Goal: Information Seeking & Learning: Find specific fact

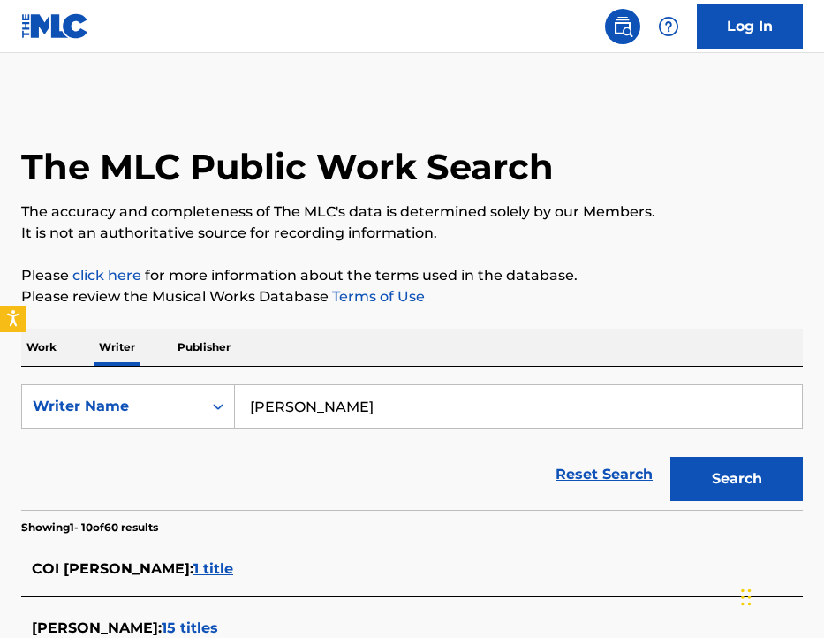
click at [390, 419] on input "[PERSON_NAME]" at bounding box center [518, 406] width 567 height 42
click at [670, 457] on button "Search" at bounding box center [736, 479] width 132 height 44
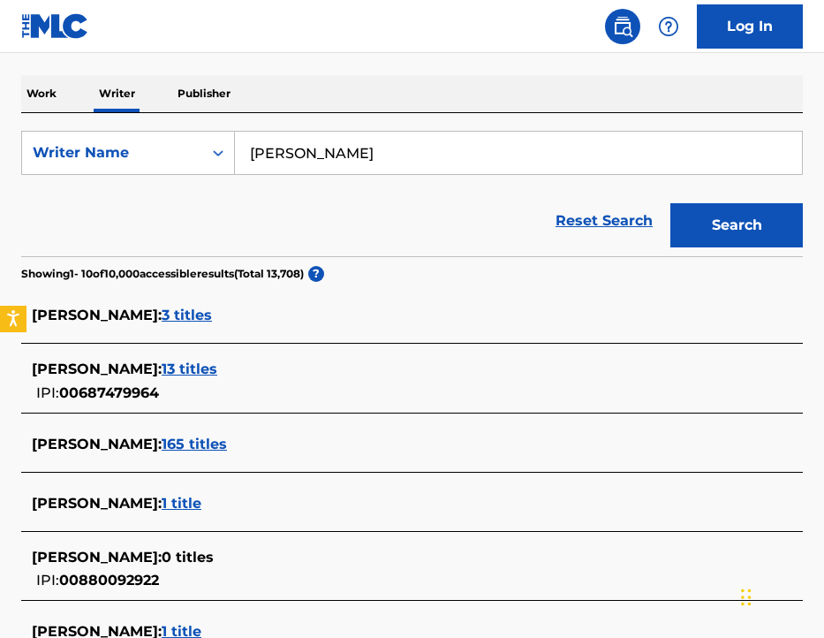
scroll to position [266, 0]
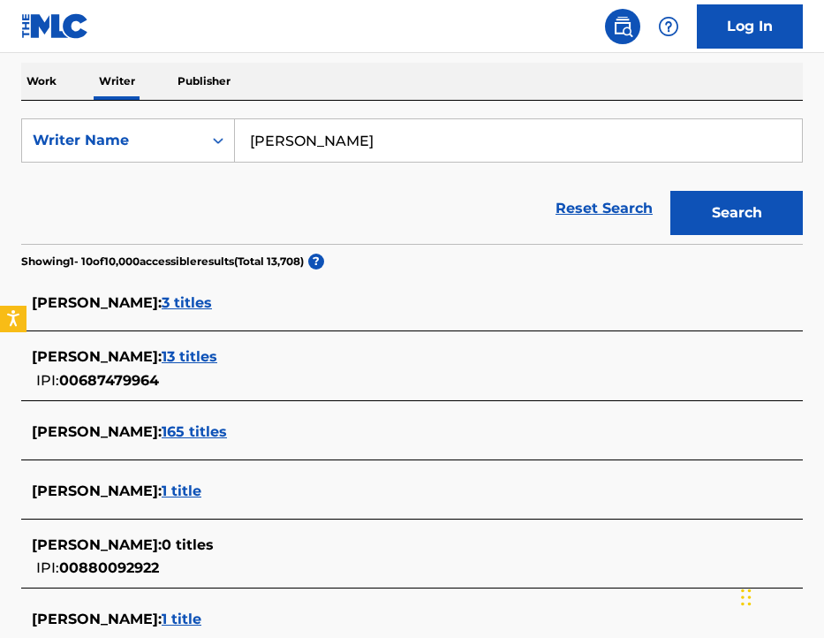
click at [126, 358] on span "[PERSON_NAME] :" at bounding box center [97, 356] width 130 height 17
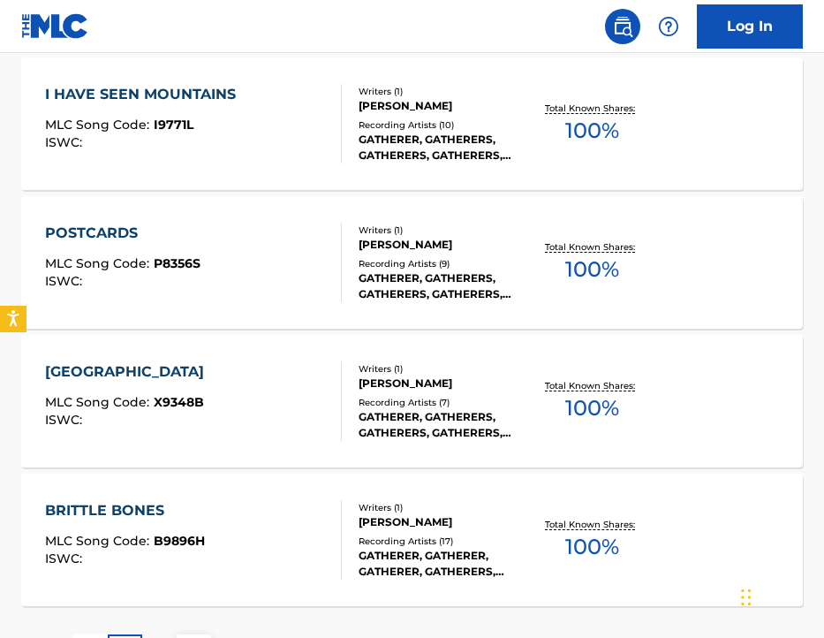
scroll to position [1515, 0]
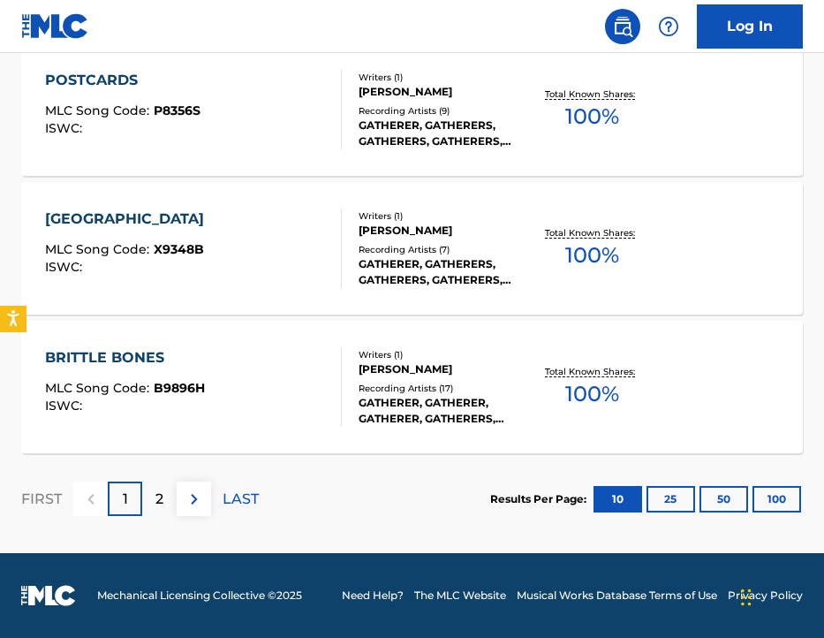
click at [159, 500] on p "2" at bounding box center [159, 498] width 8 height 21
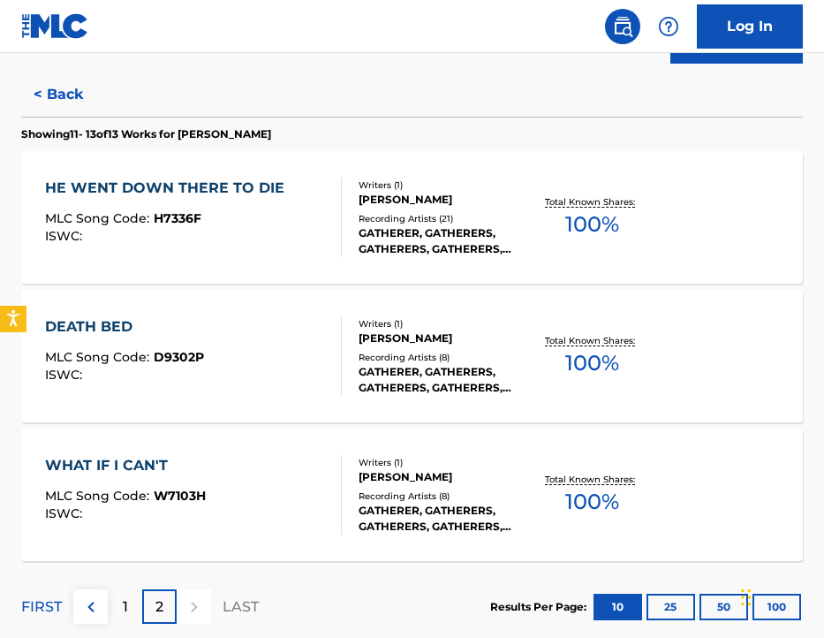
scroll to position [545, 0]
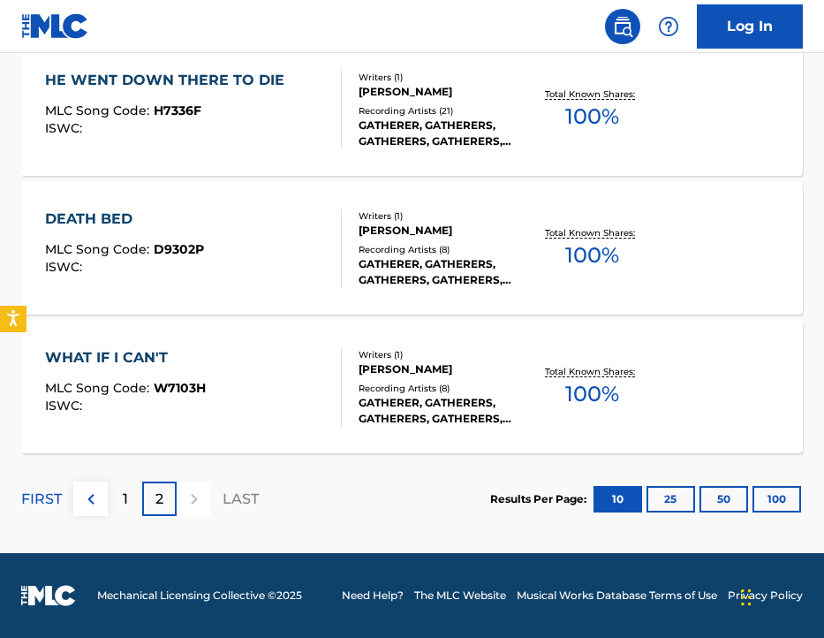
click at [128, 489] on div "1" at bounding box center [125, 498] width 34 height 34
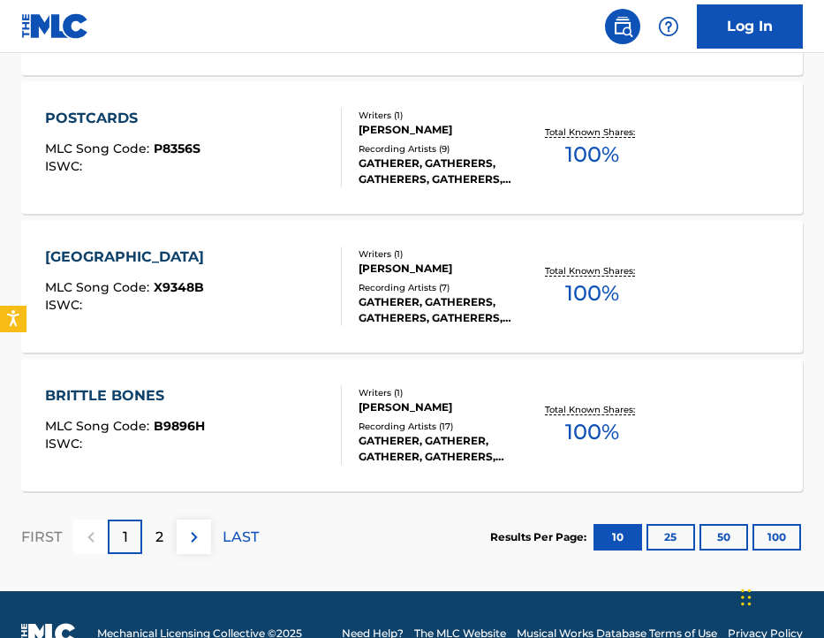
scroll to position [1515, 0]
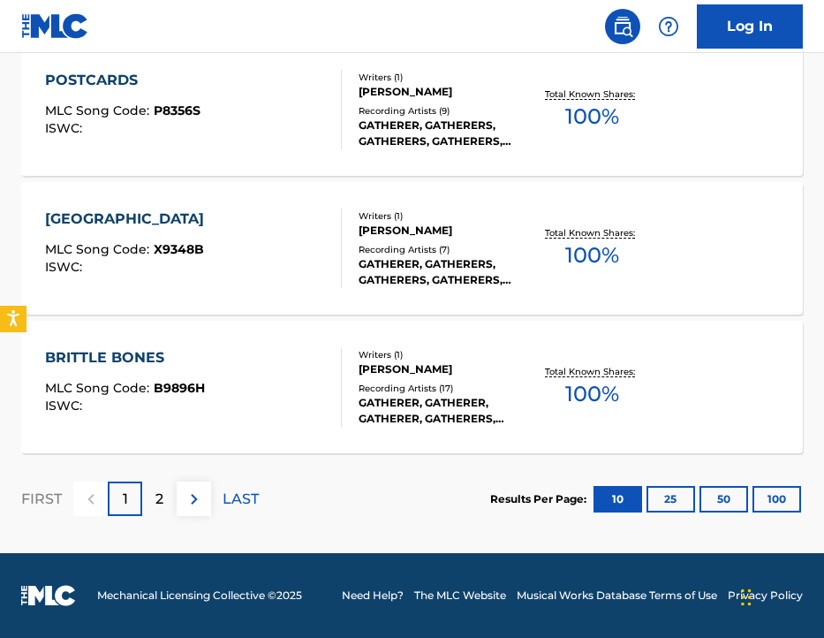
click at [166, 504] on div "2" at bounding box center [159, 498] width 34 height 34
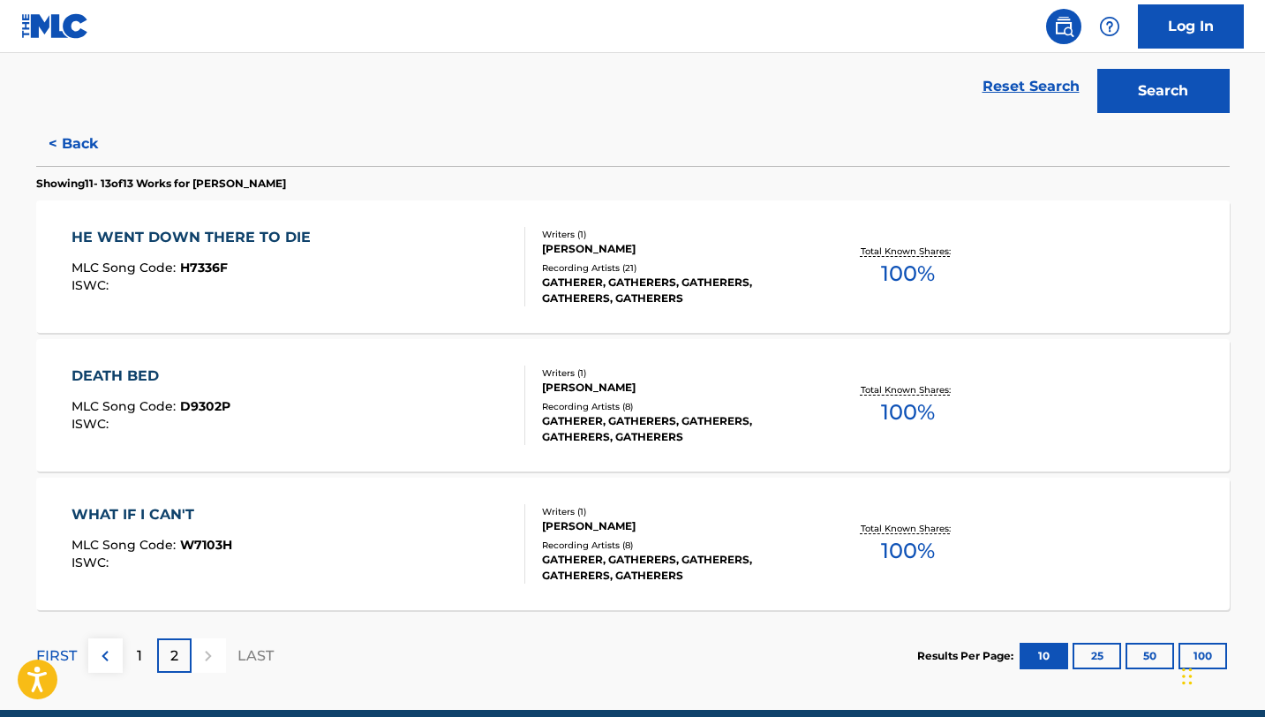
scroll to position [0, 0]
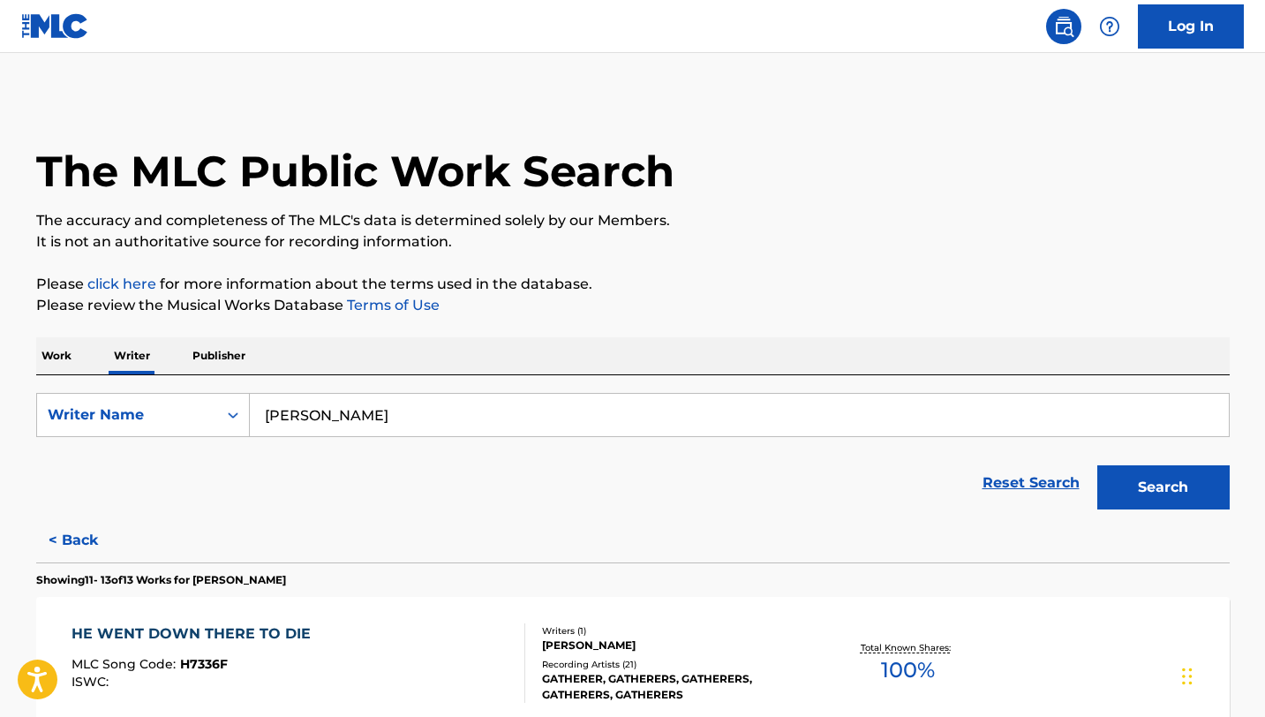
click at [396, 417] on input "[PERSON_NAME]" at bounding box center [739, 415] width 979 height 42
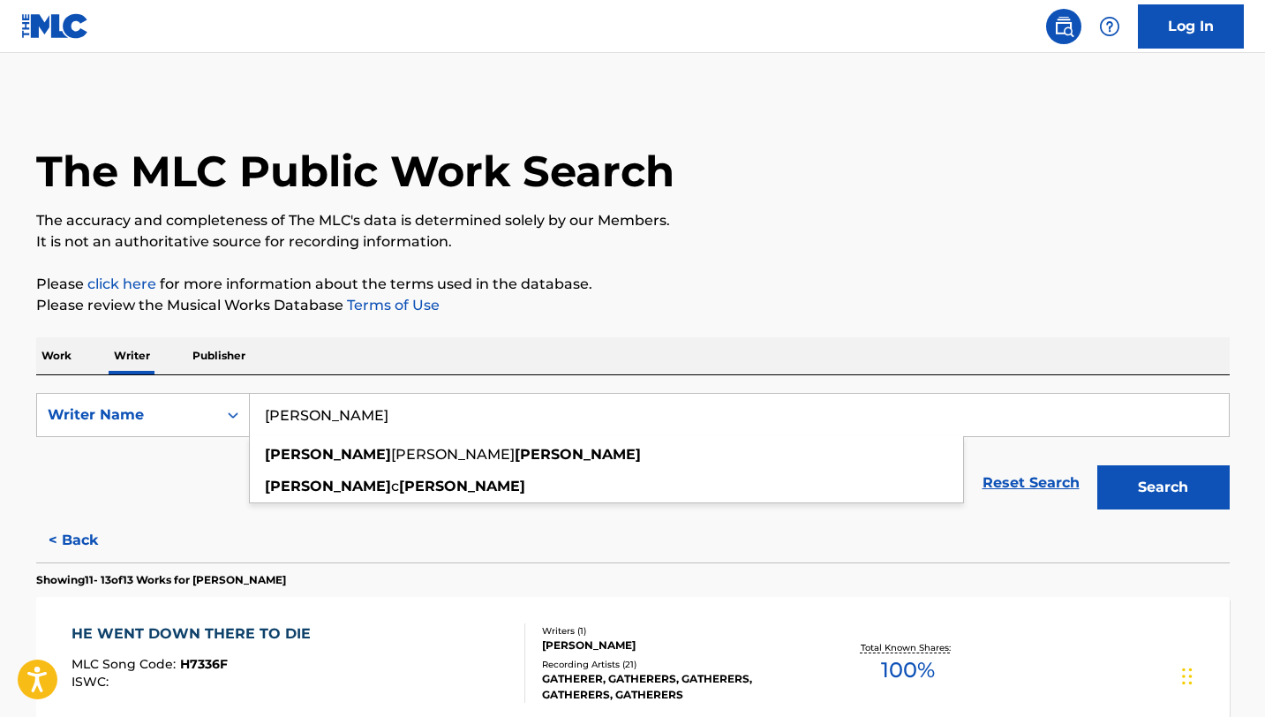
type input "[PERSON_NAME]"
click at [823, 465] on button "Search" at bounding box center [1164, 487] width 132 height 44
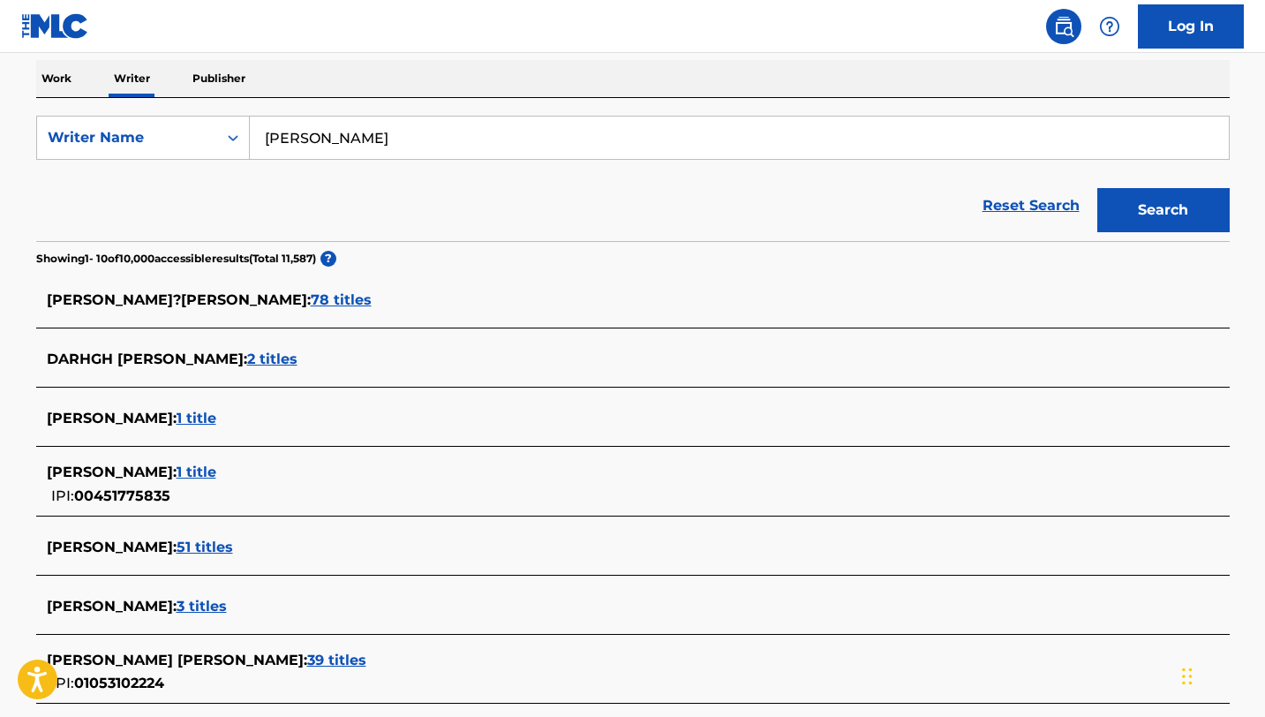
scroll to position [280, 0]
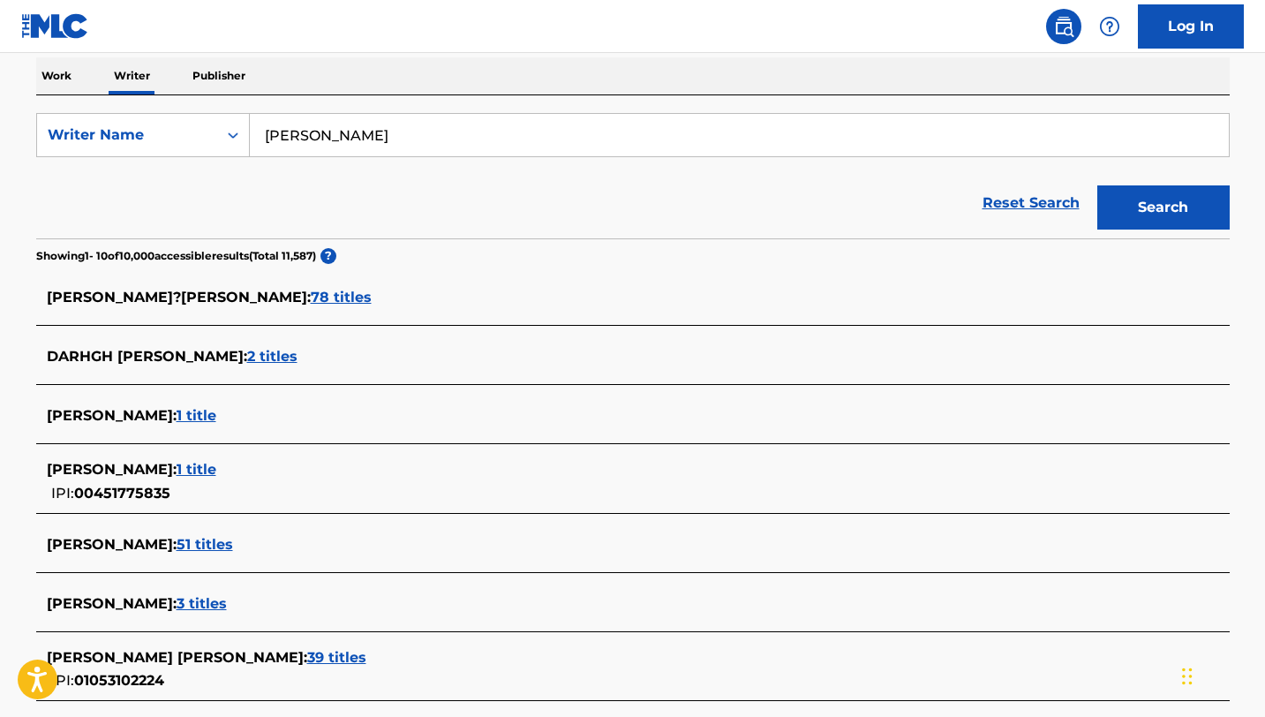
click at [129, 297] on span "[PERSON_NAME]?[PERSON_NAME] :" at bounding box center [179, 297] width 264 height 17
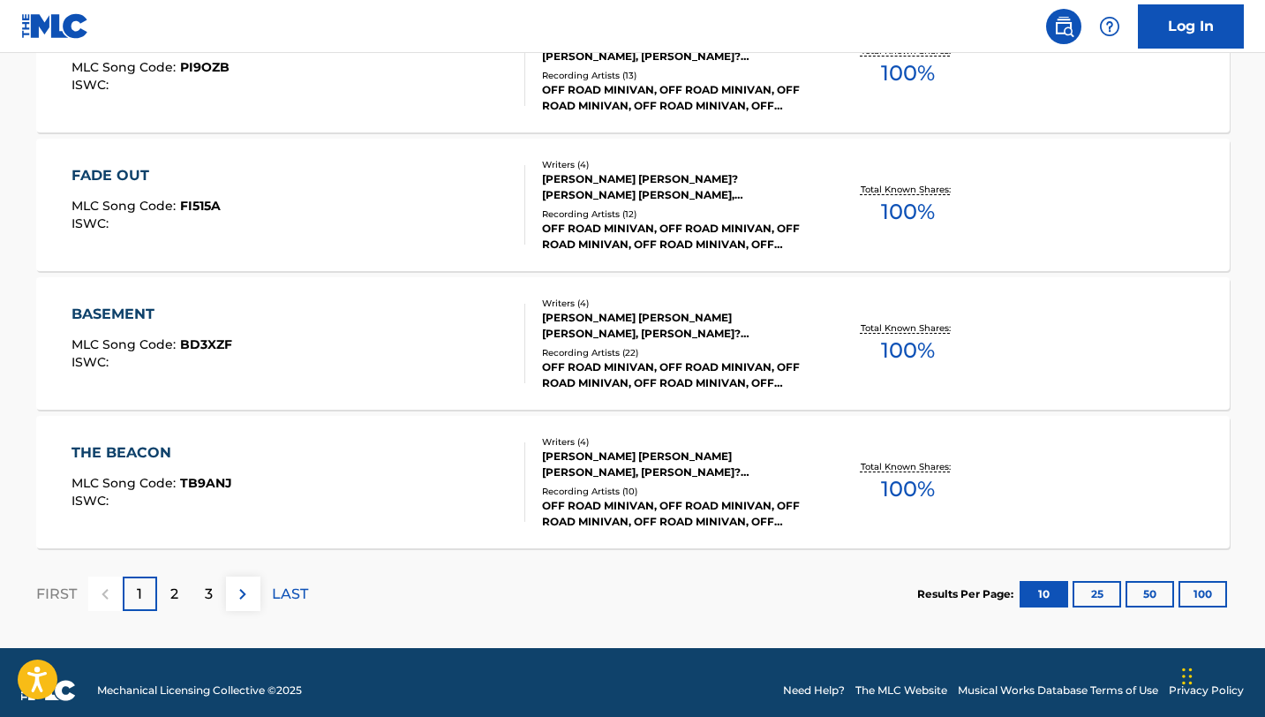
scroll to position [1432, 0]
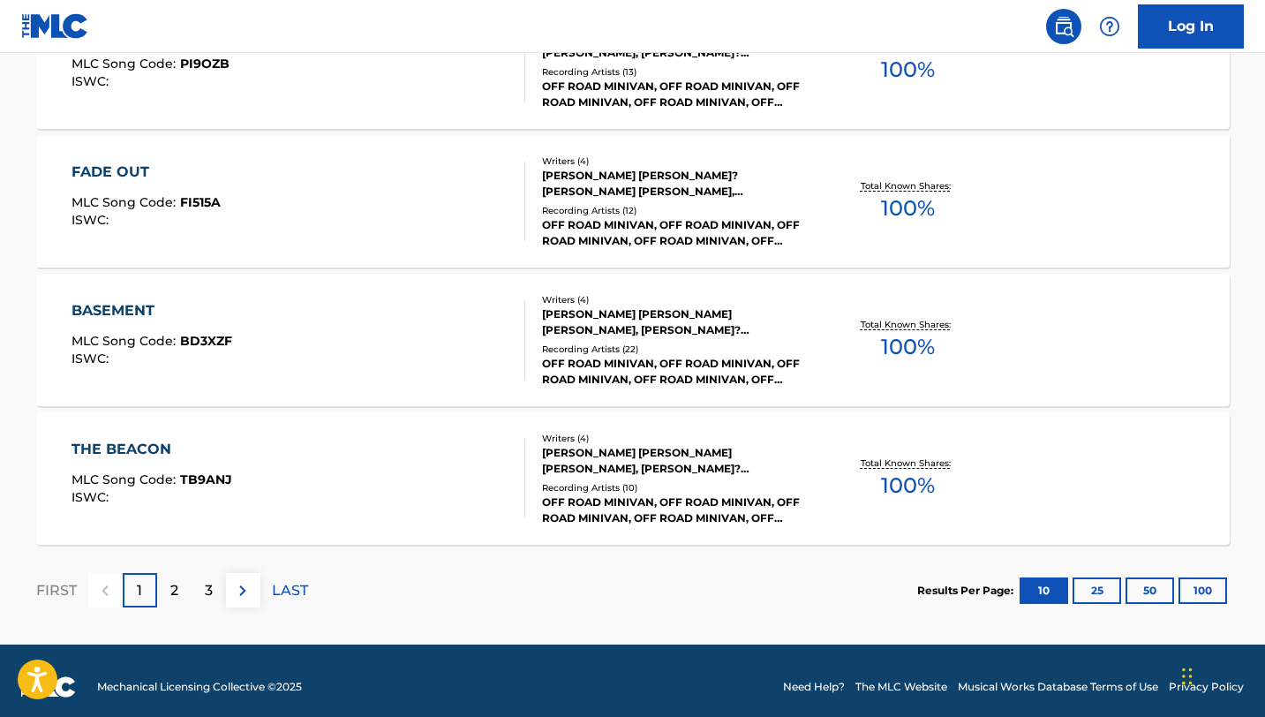
click at [173, 592] on p "2" at bounding box center [174, 590] width 8 height 21
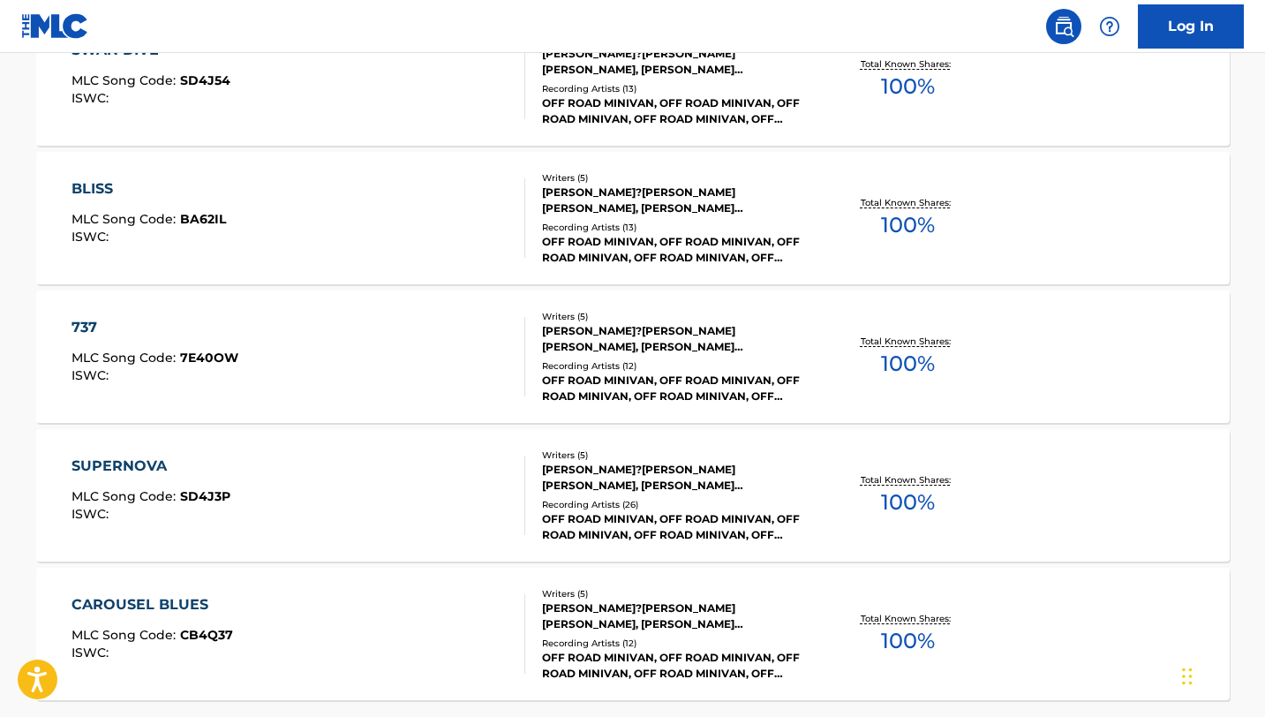
scroll to position [1445, 0]
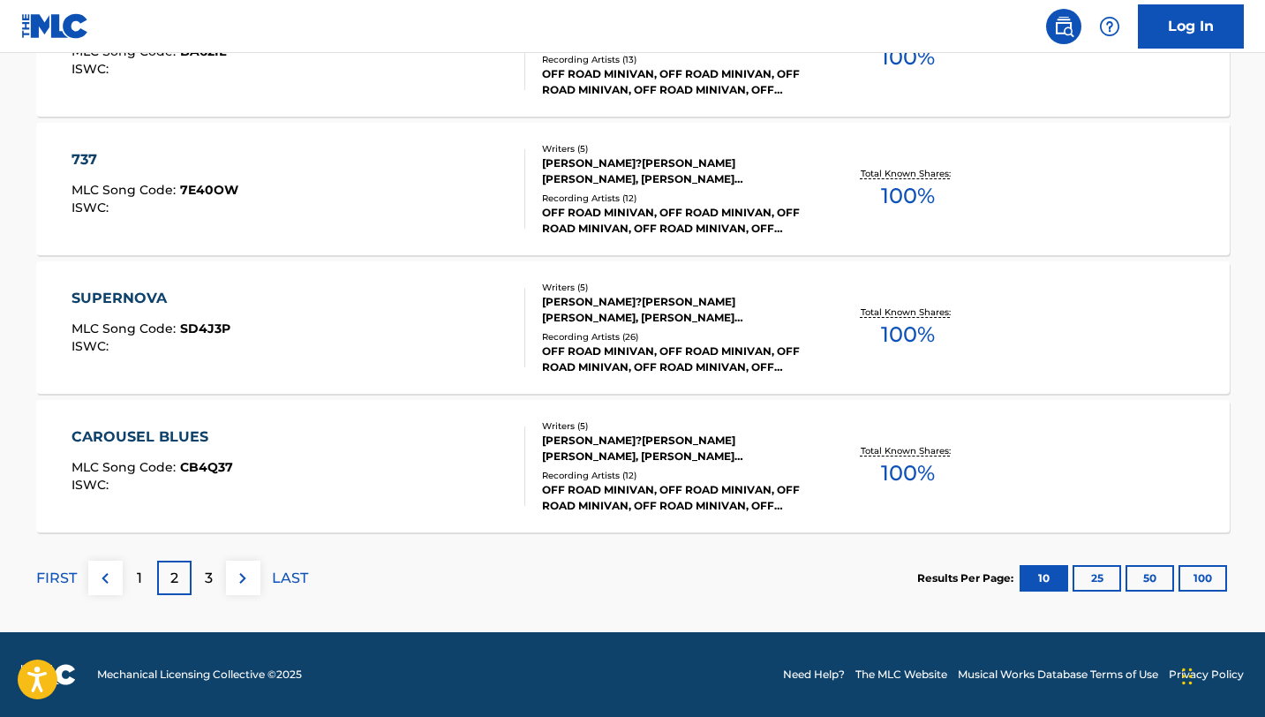
click at [198, 589] on div "3" at bounding box center [209, 578] width 34 height 34
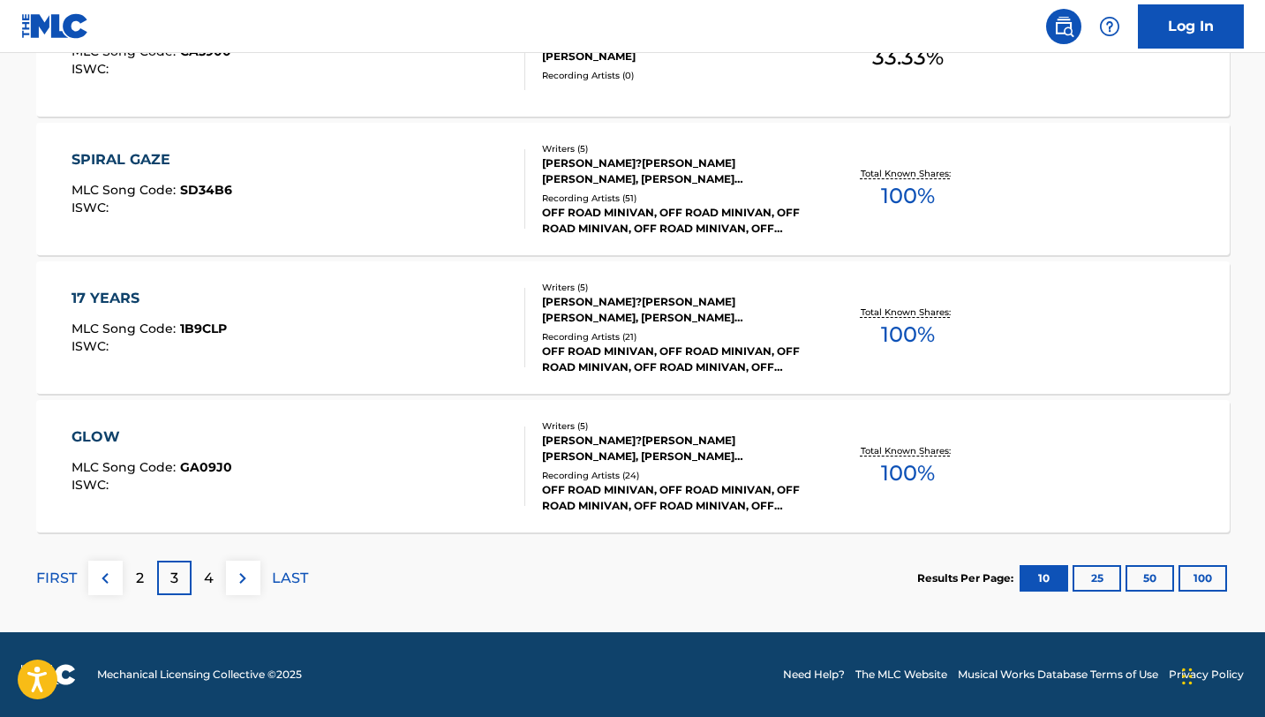
click at [209, 582] on p "4" at bounding box center [209, 578] width 10 height 21
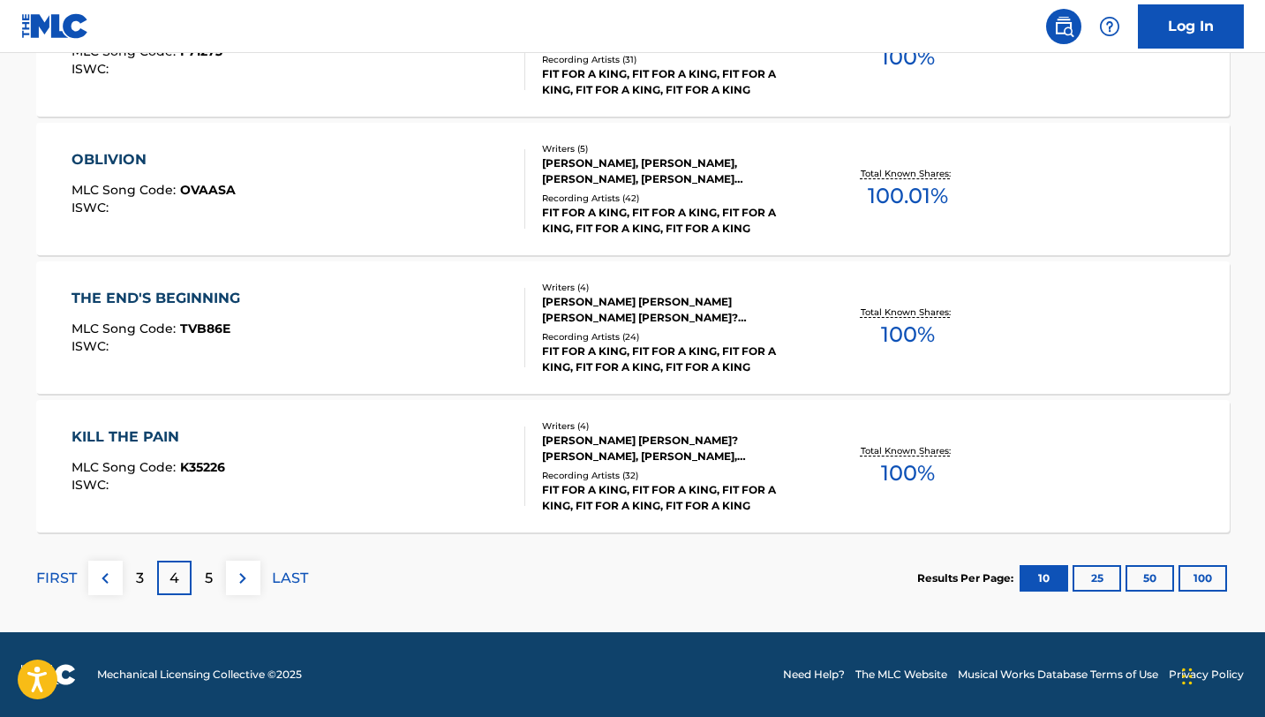
click at [140, 583] on p "3" at bounding box center [140, 578] width 8 height 21
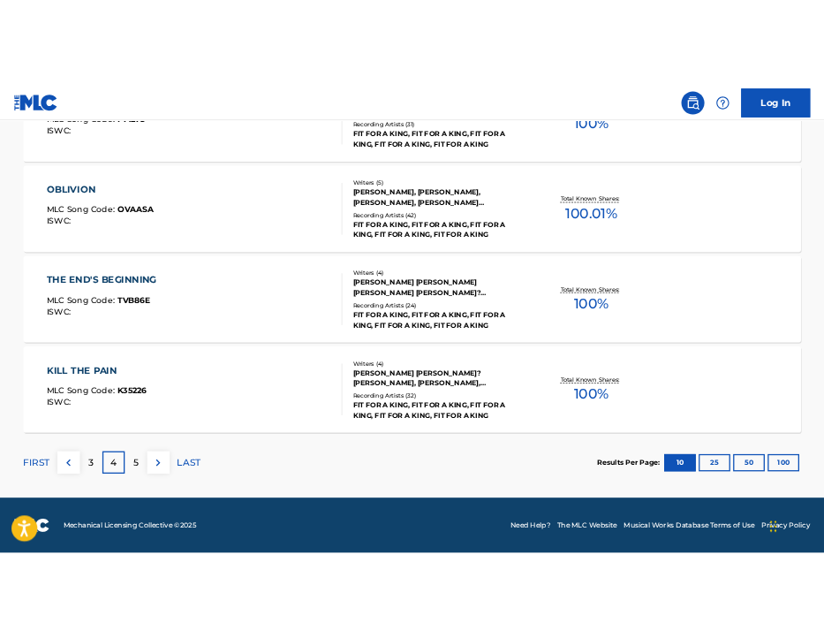
scroll to position [0, 0]
